Goal: Information Seeking & Learning: Compare options

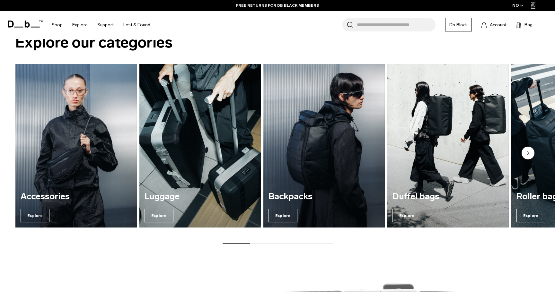
scroll to position [822, 0]
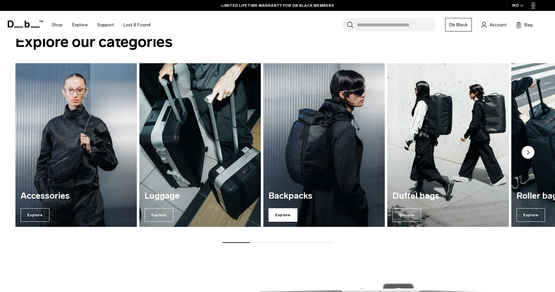
click at [289, 213] on span "Explore" at bounding box center [282, 214] width 29 height 13
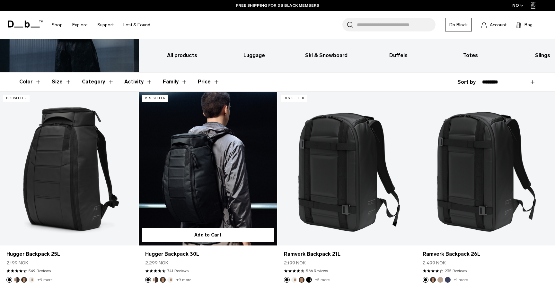
scroll to position [85, 0]
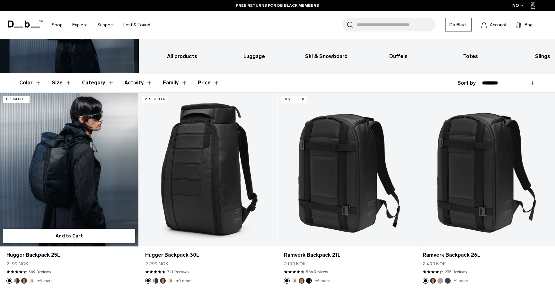
click at [95, 180] on link "Hugger Backpack 25L" at bounding box center [69, 170] width 138 height 154
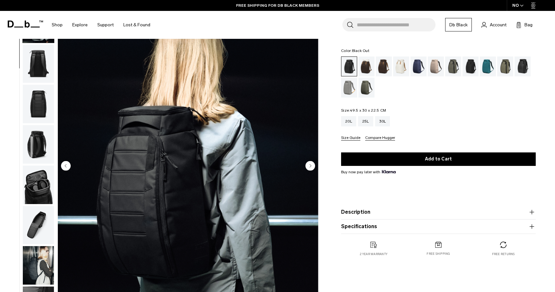
scroll to position [37, 0]
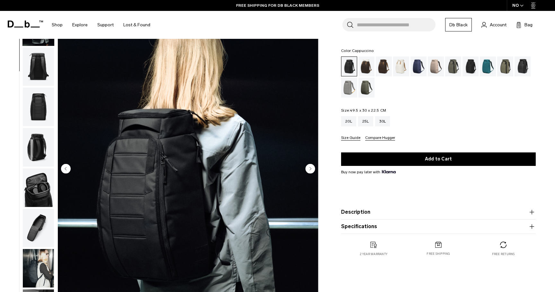
click at [367, 64] on div "Cappuccino" at bounding box center [366, 66] width 16 height 20
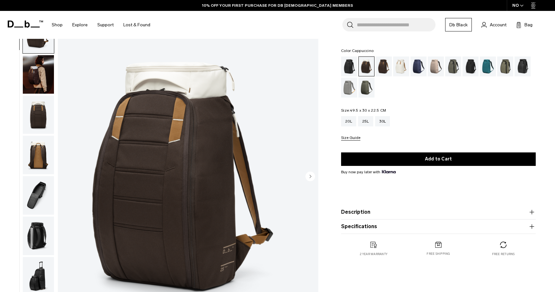
scroll to position [38, 0]
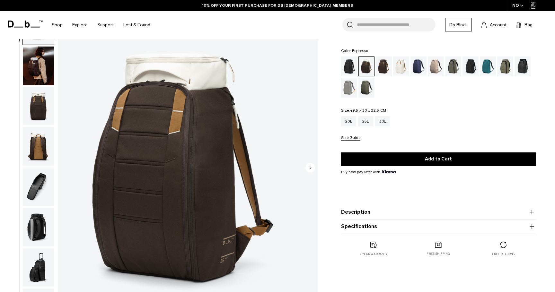
click at [379, 68] on div "Espresso" at bounding box center [384, 66] width 16 height 20
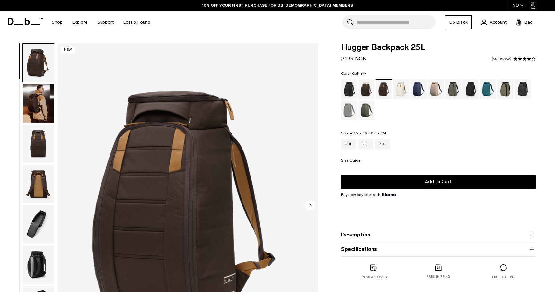
click at [398, 88] on div "Oatmilk" at bounding box center [401, 89] width 16 height 20
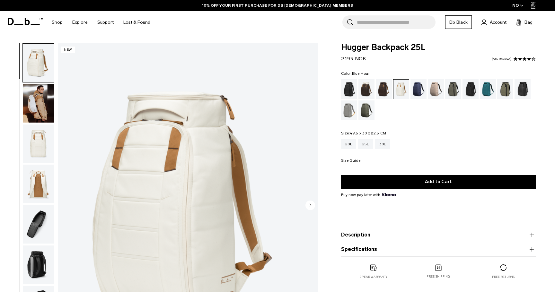
click at [421, 93] on div "Blue Hour" at bounding box center [418, 89] width 16 height 20
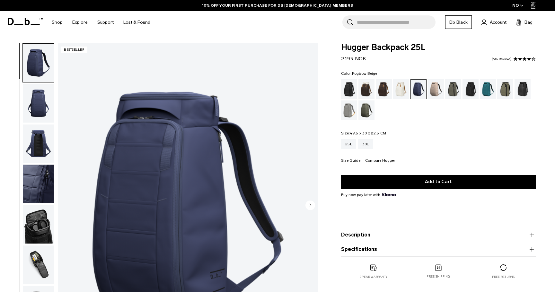
click at [431, 93] on div "Fogbow Beige" at bounding box center [436, 89] width 16 height 20
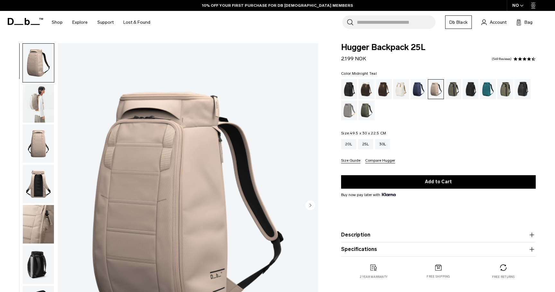
click at [482, 93] on div "Midnight Teal" at bounding box center [488, 89] width 16 height 20
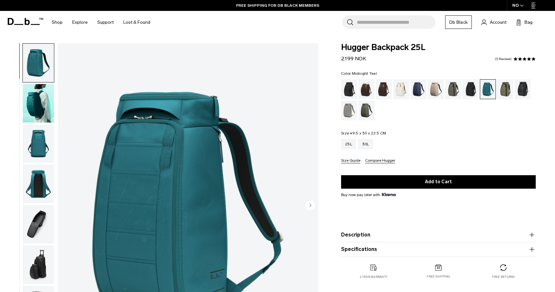
click at [33, 191] on img "button" at bounding box center [38, 184] width 31 height 39
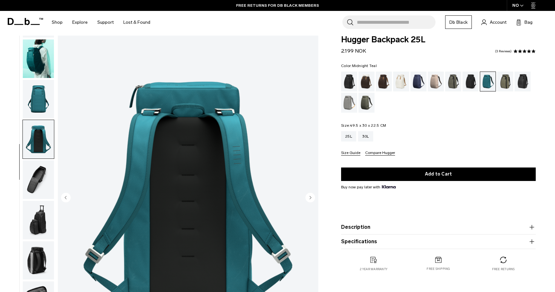
scroll to position [13, 0]
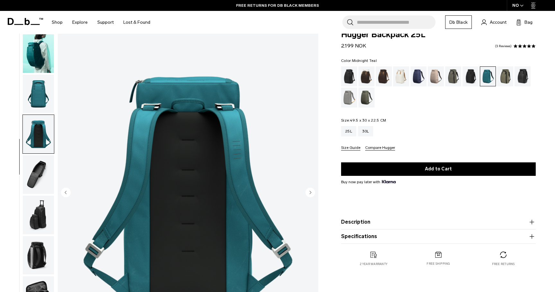
click at [33, 191] on img "button" at bounding box center [38, 174] width 31 height 39
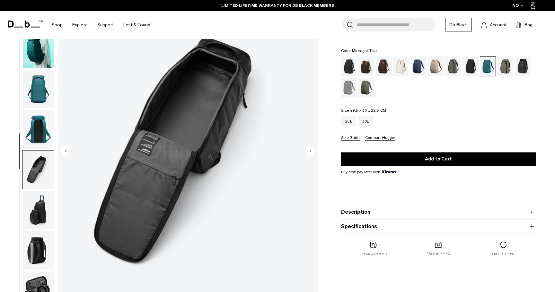
scroll to position [57, 0]
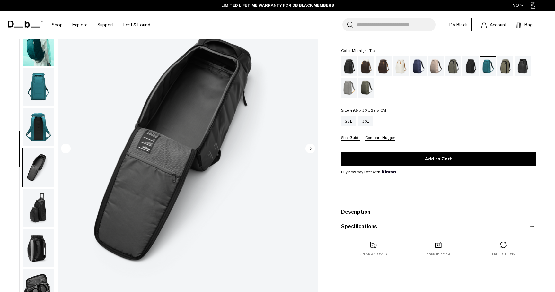
click at [42, 212] on img "button" at bounding box center [38, 208] width 31 height 39
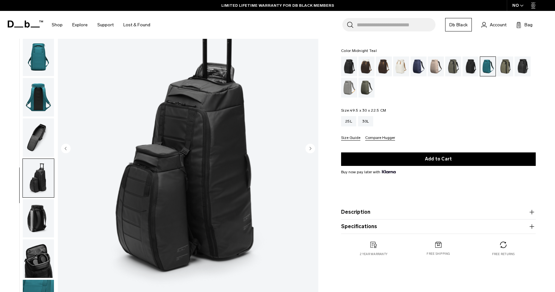
scroll to position [37, 0]
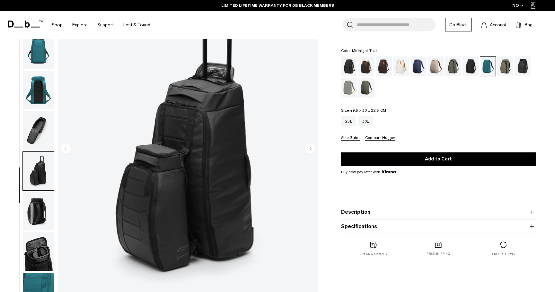
click at [44, 125] on img "button" at bounding box center [38, 130] width 31 height 39
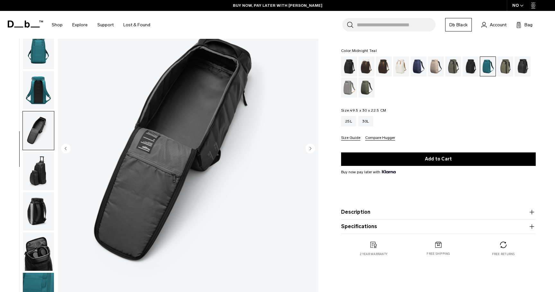
click at [33, 205] on img "button" at bounding box center [38, 211] width 31 height 39
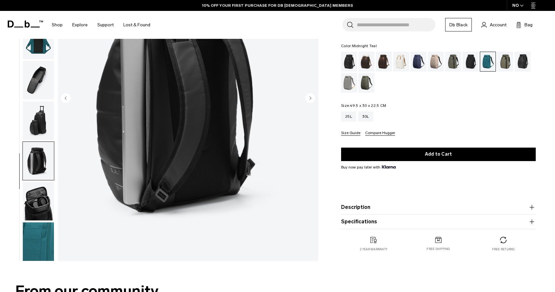
scroll to position [111, 0]
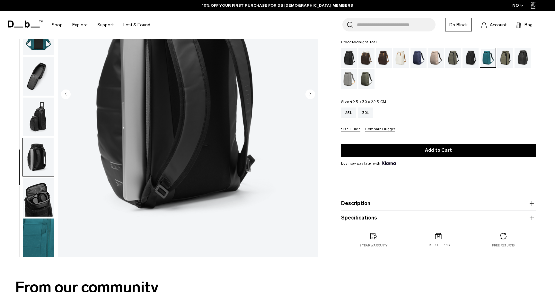
click at [33, 206] on img "button" at bounding box center [38, 197] width 31 height 39
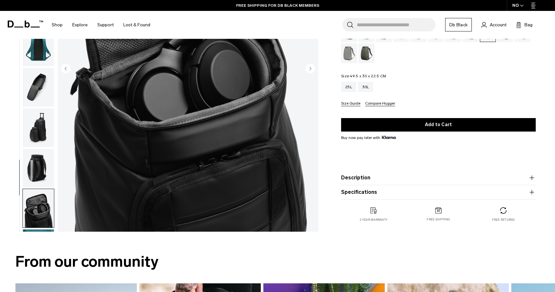
scroll to position [142, 0]
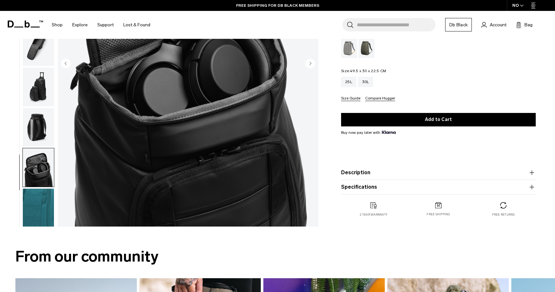
click at [48, 204] on img "button" at bounding box center [38, 208] width 31 height 39
